Goal: Communication & Community: Answer question/provide support

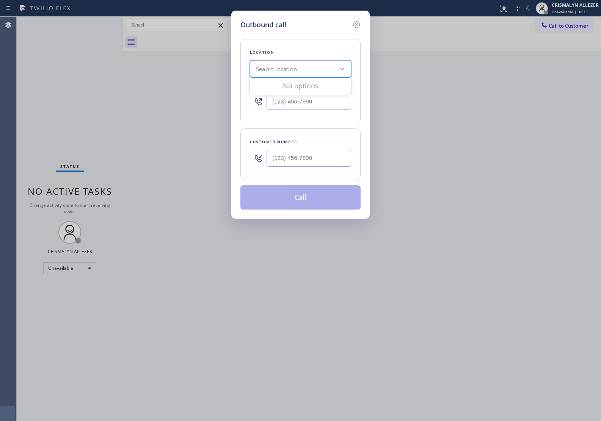
click at [311, 66] on div "Search location" at bounding box center [293, 69] width 83 height 13
paste input "Malibu Appliance Repair"
type input "Malibu Appliance Repair"
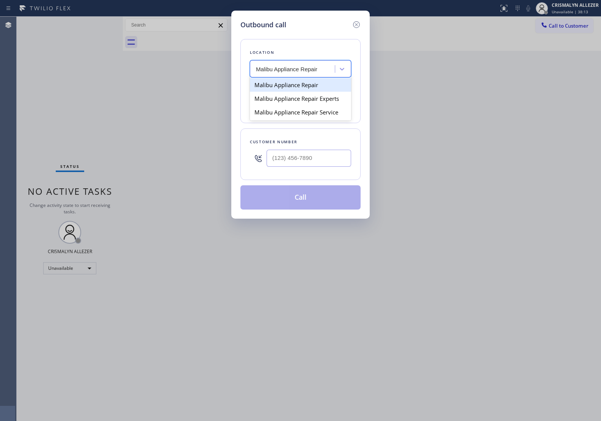
click at [304, 85] on div "Malibu Appliance Repair" at bounding box center [300, 85] width 101 height 14
type input "[PHONE_NUMBER]"
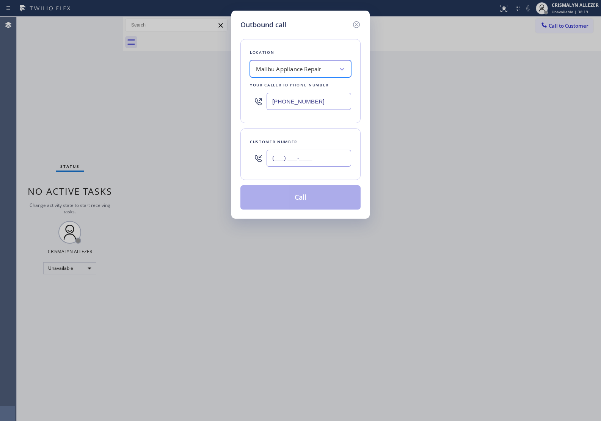
click at [319, 162] on input "(___) ___-____" at bounding box center [309, 158] width 85 height 17
paste input "818) 438-7645"
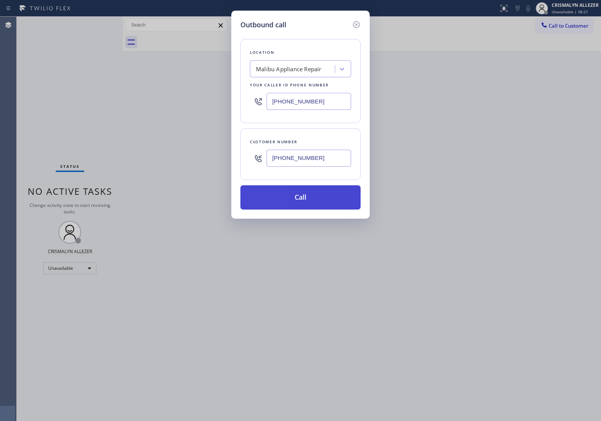
type input "[PHONE_NUMBER]"
click at [299, 204] on button "Call" at bounding box center [300, 197] width 120 height 24
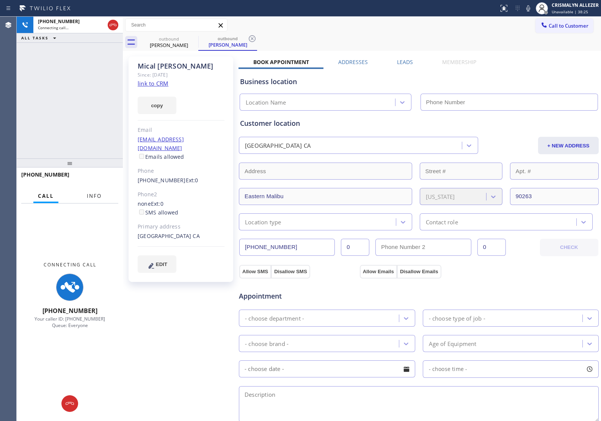
click at [88, 196] on span "Info" at bounding box center [94, 196] width 15 height 7
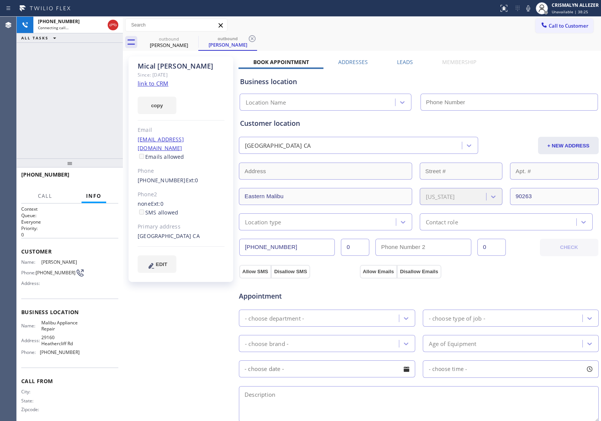
type input "[PHONE_NUMBER]"
click at [97, 178] on span "HANG UP" at bounding box center [100, 178] width 23 height 5
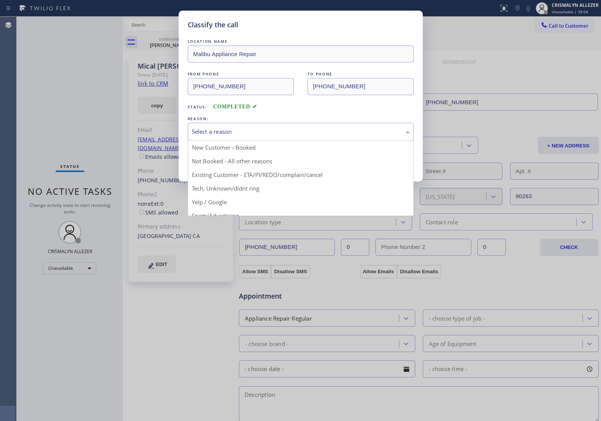
click at [269, 138] on div "Select a reason" at bounding box center [301, 132] width 226 height 18
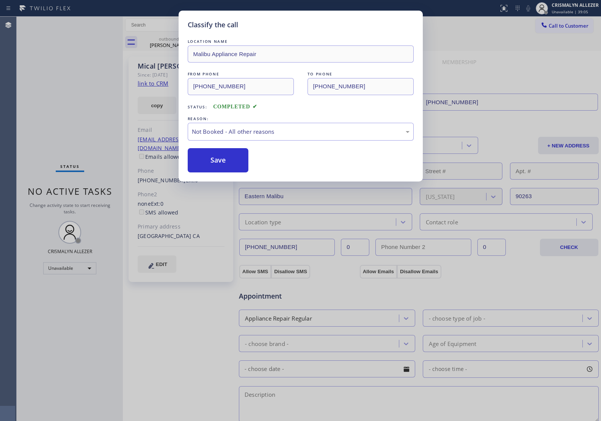
click at [221, 166] on button "Save" at bounding box center [218, 160] width 61 height 24
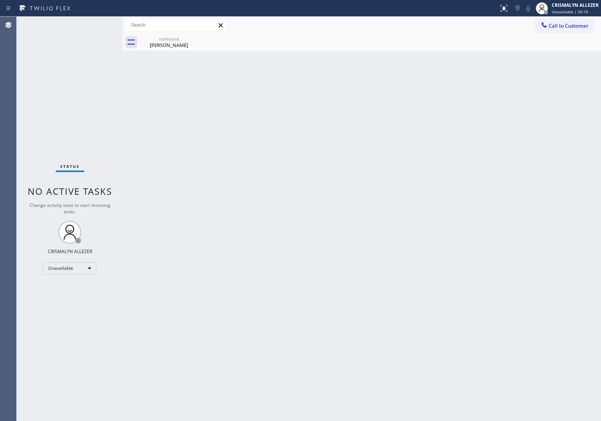
drag, startPoint x: 511, startPoint y: 184, endPoint x: 509, endPoint y: 171, distance: 13.5
click at [511, 184] on div "Back to Dashboard Change Sender ID Customers Technicians Select a contact Outbo…" at bounding box center [362, 219] width 478 height 405
click at [165, 41] on div "outbound" at bounding box center [168, 39] width 57 height 6
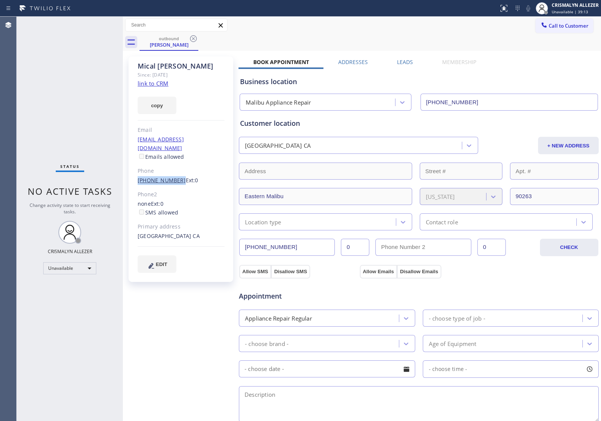
drag, startPoint x: 133, startPoint y: 169, endPoint x: 174, endPoint y: 173, distance: 41.2
click at [174, 173] on div "[PERSON_NAME] Since: [DATE] link to CRM copy Email [EMAIL_ADDRESS][DOMAIN_NAME]…" at bounding box center [181, 170] width 105 height 226
copy link "[PHONE_NUMBER]"
click at [193, 37] on icon at bounding box center [193, 38] width 9 height 9
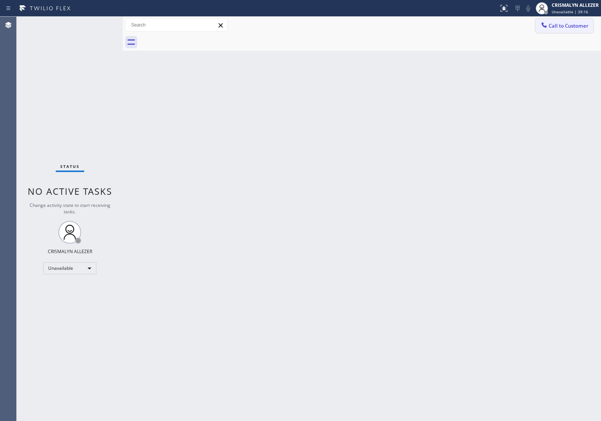
click at [545, 31] on button "Call to Customer" at bounding box center [565, 26] width 58 height 14
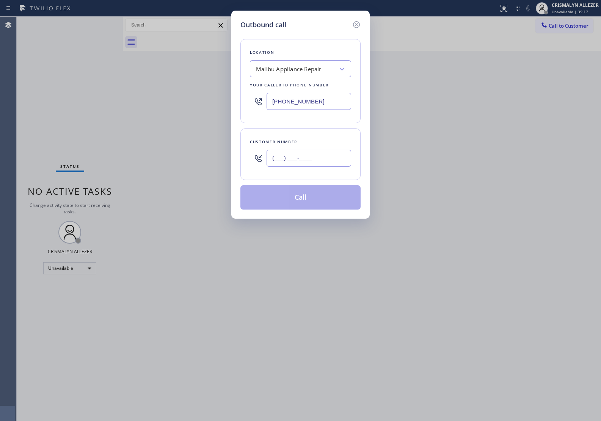
click at [314, 157] on input "(___) ___-____" at bounding box center [309, 158] width 85 height 17
paste input "818) 438-7645"
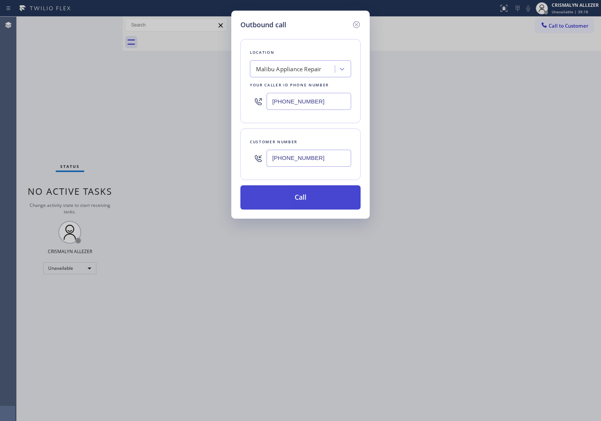
type input "[PHONE_NUMBER]"
click at [305, 198] on button "Call" at bounding box center [300, 197] width 120 height 24
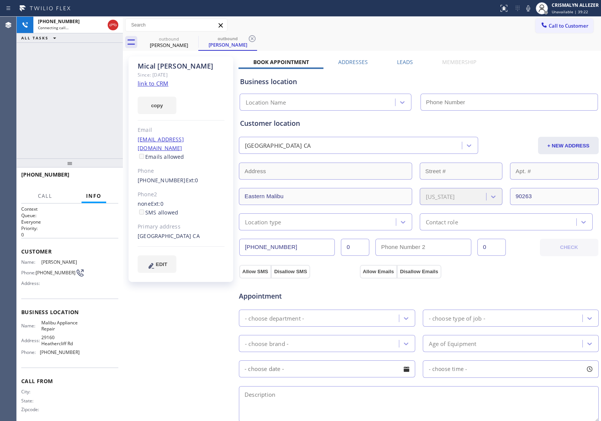
type input "[PHONE_NUMBER]"
click at [515, 158] on div "Customer location [GEOGRAPHIC_DATA] CA + NEW ADDRESS [GEOGRAPHIC_DATA][US_STATE…" at bounding box center [419, 174] width 358 height 112
click at [101, 177] on span "HANG UP" at bounding box center [100, 178] width 23 height 5
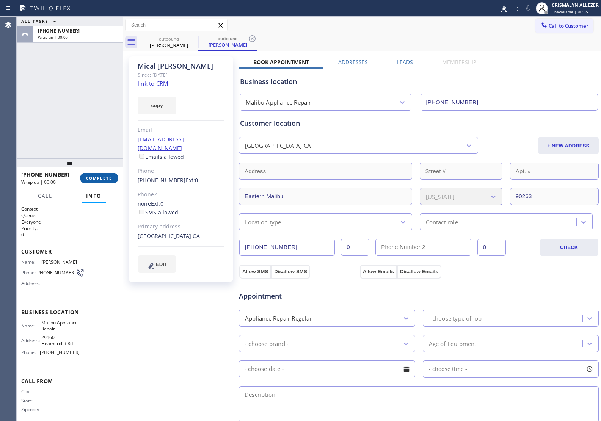
click at [101, 177] on span "COMPLETE" at bounding box center [99, 178] width 26 height 5
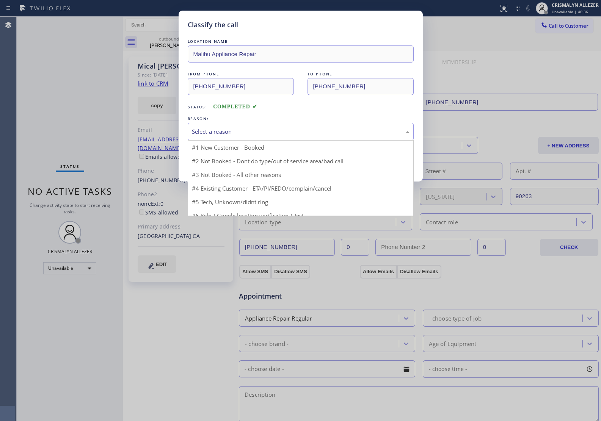
click at [284, 135] on div "Select a reason" at bounding box center [301, 131] width 218 height 9
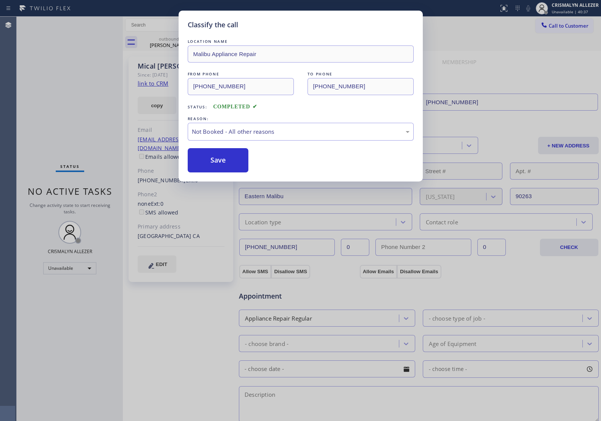
click at [229, 162] on button "Save" at bounding box center [218, 160] width 61 height 24
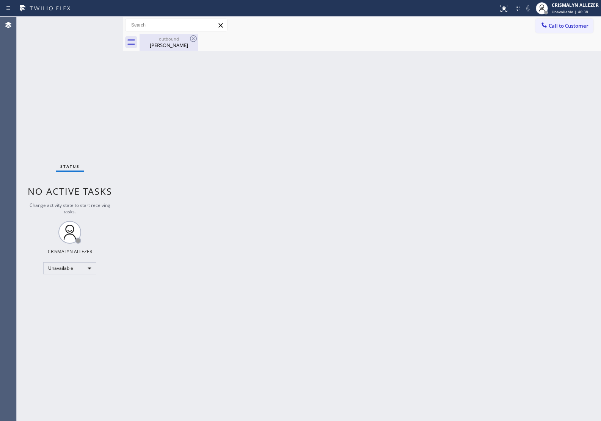
click at [162, 44] on div "[PERSON_NAME]" at bounding box center [168, 45] width 57 height 7
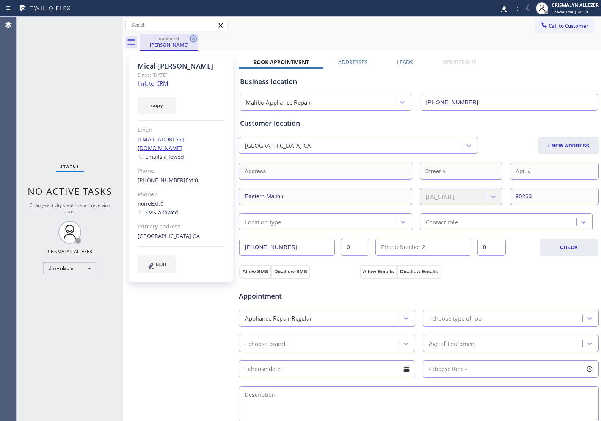
click at [196, 39] on icon at bounding box center [193, 38] width 7 height 7
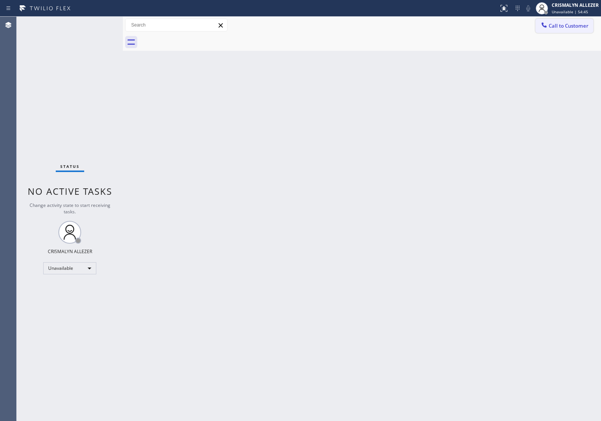
click at [559, 22] on span "Call to Customer" at bounding box center [569, 25] width 40 height 7
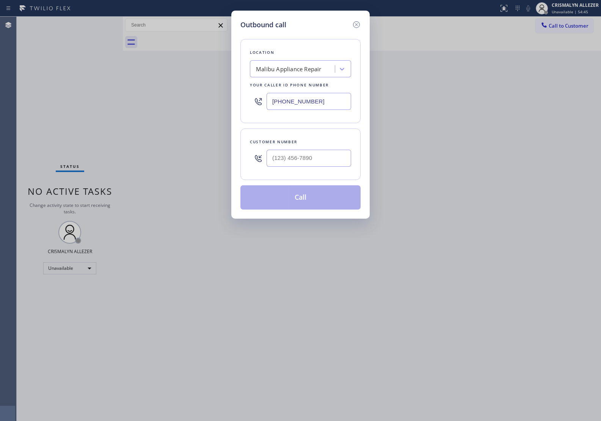
drag, startPoint x: 327, startPoint y: 103, endPoint x: 115, endPoint y: 99, distance: 212.5
click at [116, 99] on div "Outbound call Location [GEOGRAPHIC_DATA] Appliance Repair Your caller id phone …" at bounding box center [300, 210] width 601 height 421
paste input "888) 384-5426"
type input "[PHONE_NUMBER]"
click at [292, 153] on input "(___) ___-____" at bounding box center [309, 158] width 85 height 17
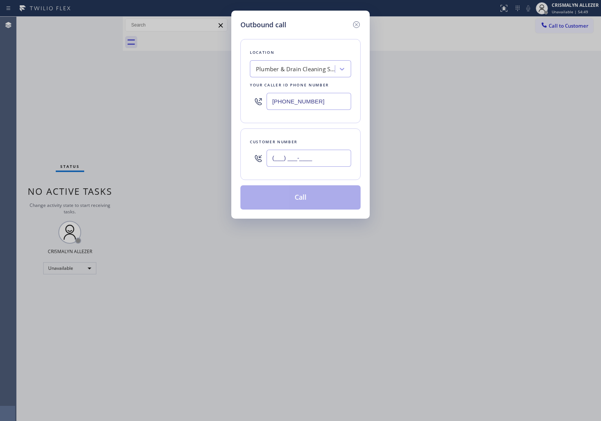
paste input "830) 299-2830"
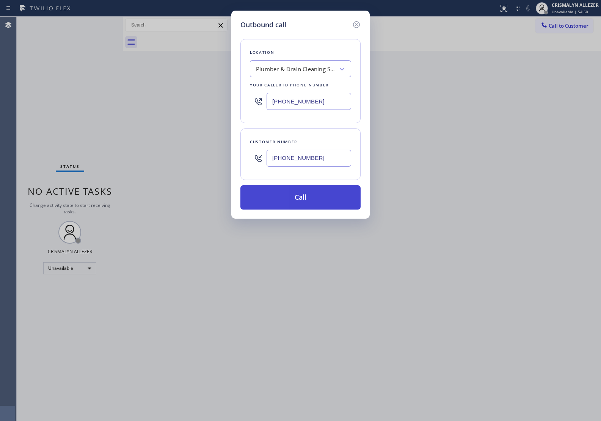
type input "[PHONE_NUMBER]"
click at [306, 193] on button "Call" at bounding box center [300, 197] width 120 height 24
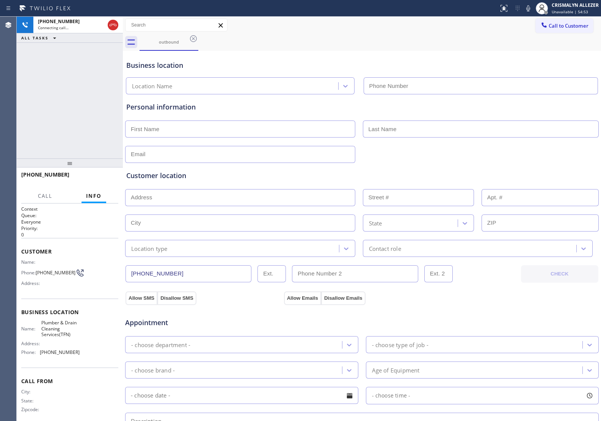
type input "[PHONE_NUMBER]"
click at [523, 163] on div "Customer location >> ADD NEW ADDRESS << + NEW ADDRESS State Location type Conta…" at bounding box center [362, 208] width 475 height 97
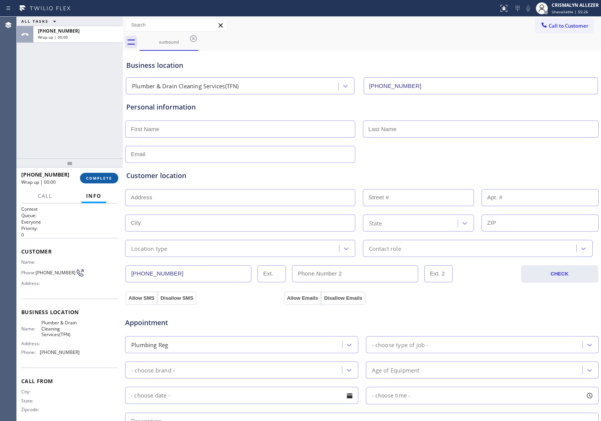
click at [97, 179] on span "COMPLETE" at bounding box center [99, 178] width 26 height 5
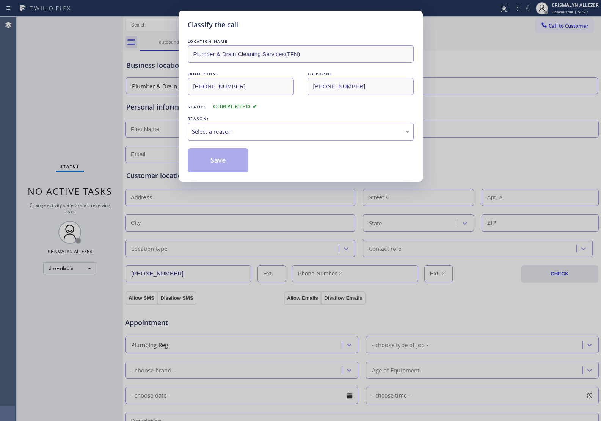
click at [305, 140] on div "Select a reason" at bounding box center [301, 132] width 226 height 18
click at [229, 166] on button "Save" at bounding box center [218, 160] width 61 height 24
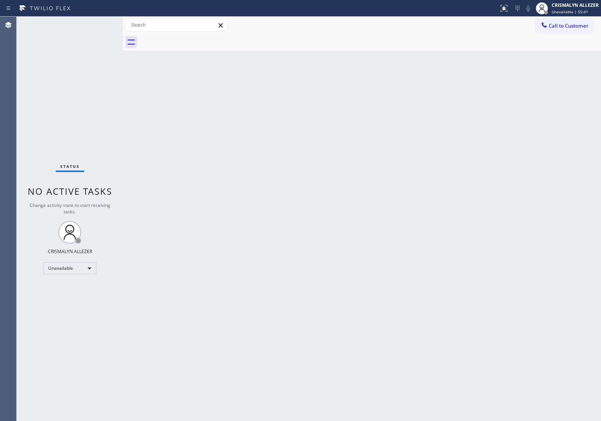
drag, startPoint x: 566, startPoint y: 33, endPoint x: 543, endPoint y: 49, distance: 27.8
click at [566, 33] on button "Call to Customer" at bounding box center [565, 26] width 58 height 14
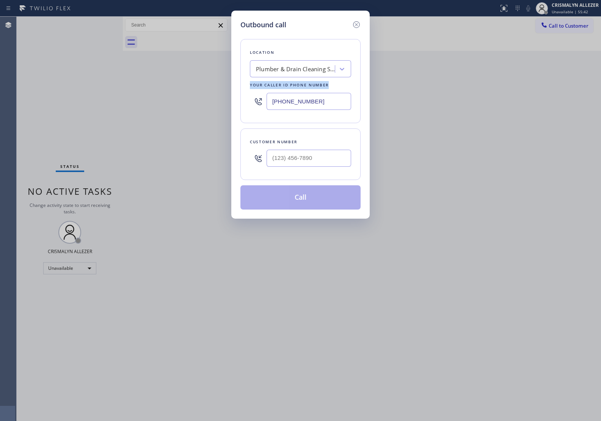
drag, startPoint x: 353, startPoint y: 101, endPoint x: 109, endPoint y: 84, distance: 244.9
click at [109, 84] on div "Outbound call Location Plumber & Drain Cleaning Services(TFN) Your caller id ph…" at bounding box center [300, 210] width 601 height 421
drag, startPoint x: 281, startPoint y: 127, endPoint x: 317, endPoint y: 112, distance: 39.1
click at [284, 126] on div "Location Plumber & Drain Cleaning Services(TFN) Your caller id phone number [PH…" at bounding box center [300, 120] width 120 height 180
drag, startPoint x: 333, startPoint y: 105, endPoint x: 207, endPoint y: 104, distance: 125.6
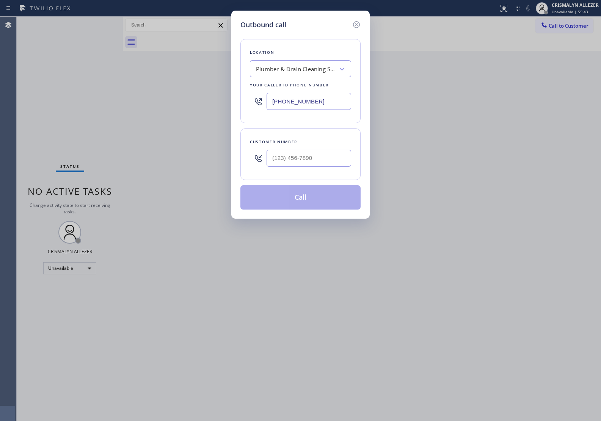
click at [207, 104] on div "Outbound call Location Plumber & Drain Cleaning Services(TFN) Your caller id ph…" at bounding box center [300, 210] width 601 height 421
paste input "904) 351-0757"
type input "[PHONE_NUMBER]"
click at [333, 162] on input "(___) ___-____" at bounding box center [309, 158] width 85 height 17
paste input "904) 708-3468"
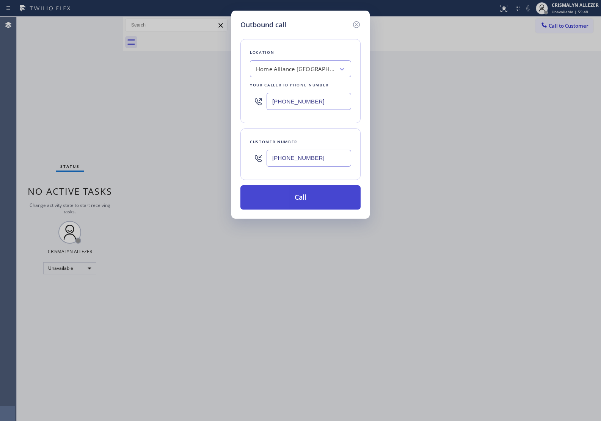
type input "[PHONE_NUMBER]"
click at [302, 203] on button "Call" at bounding box center [300, 197] width 120 height 24
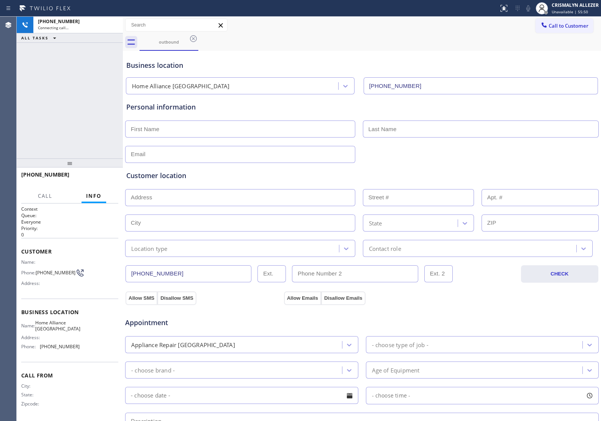
type input "[PHONE_NUMBER]"
click at [94, 176] on span "HANG UP" at bounding box center [100, 178] width 23 height 5
click at [98, 181] on button "HANG UP" at bounding box center [100, 178] width 35 height 11
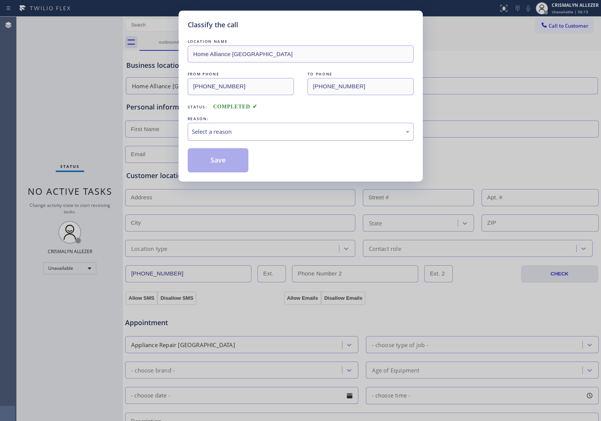
click at [326, 137] on div "Select a reason" at bounding box center [301, 132] width 226 height 18
click at [215, 163] on button "Save" at bounding box center [218, 160] width 61 height 24
